Goal: Navigation & Orientation: Understand site structure

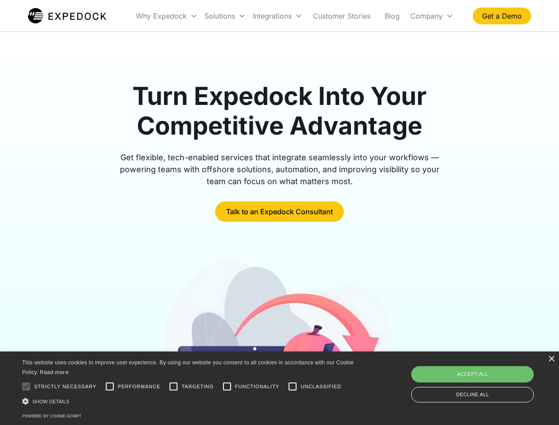
click at [295, 16] on div "Integrations" at bounding box center [277, 16] width 57 height 30
click at [167, 16] on div "Why Expedock" at bounding box center [161, 16] width 51 height 9
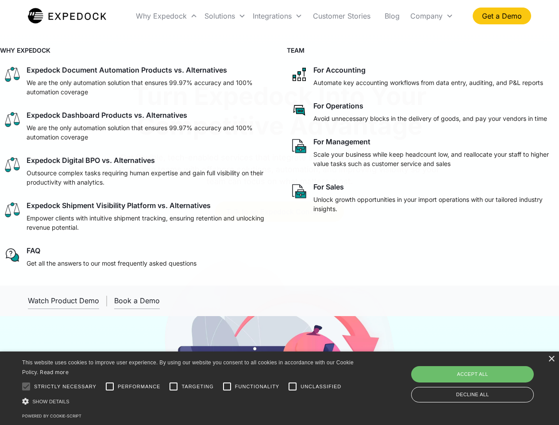
click at [225, 16] on div "Solutions" at bounding box center [219, 16] width 31 height 9
click at [277, 16] on div "Integrations" at bounding box center [272, 16] width 39 height 9
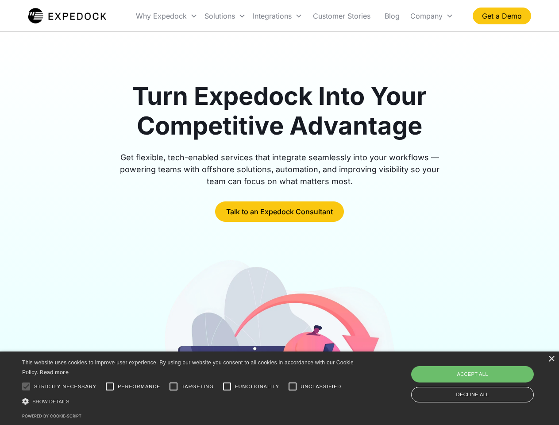
click at [431, 16] on div "Company" at bounding box center [426, 16] width 32 height 9
click at [26, 386] on div at bounding box center [26, 386] width 18 height 18
click at [110, 386] on input "Performance" at bounding box center [110, 386] width 18 height 18
checkbox input "true"
click at [173, 386] on input "Targeting" at bounding box center [174, 386] width 18 height 18
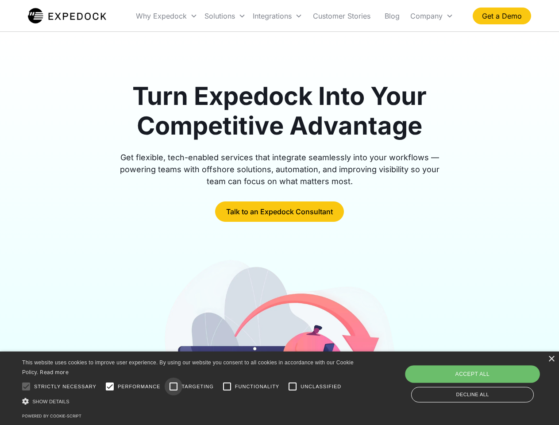
checkbox input "true"
click at [227, 386] on input "Functionality" at bounding box center [227, 386] width 18 height 18
checkbox input "true"
click at [292, 386] on input "Unclassified" at bounding box center [293, 386] width 18 height 18
checkbox input "true"
